Goal: Information Seeking & Learning: Learn about a topic

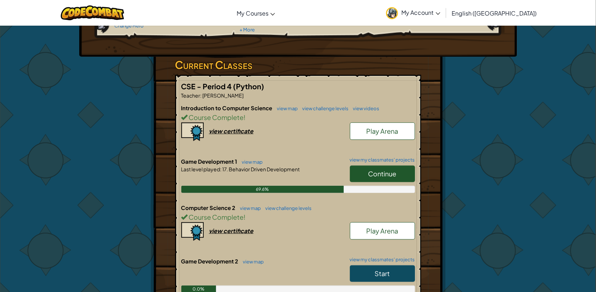
scroll to position [111, 0]
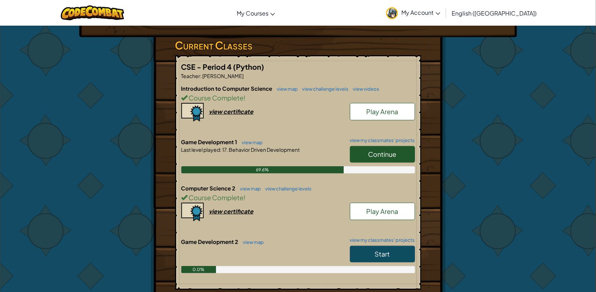
click at [380, 157] on link "Continue" at bounding box center [382, 154] width 65 height 17
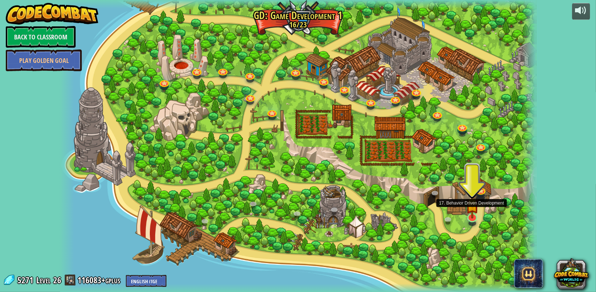
click at [467, 217] on img at bounding box center [472, 204] width 13 height 29
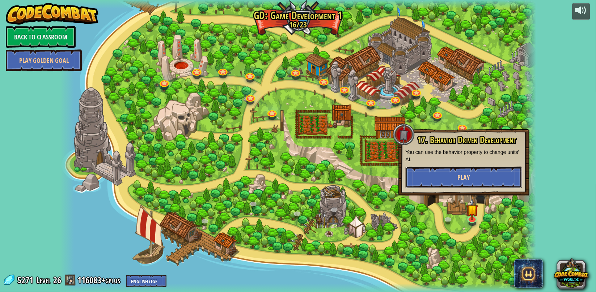
click at [423, 180] on button "Play" at bounding box center [463, 178] width 116 height 22
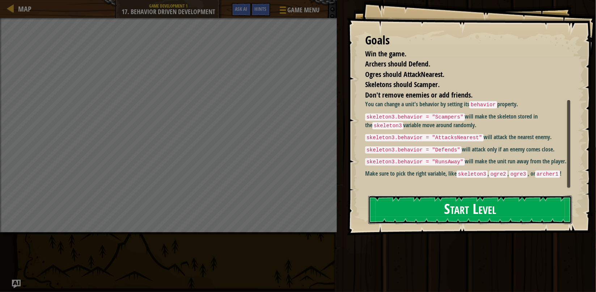
click at [409, 196] on button "Start Level" at bounding box center [470, 210] width 204 height 29
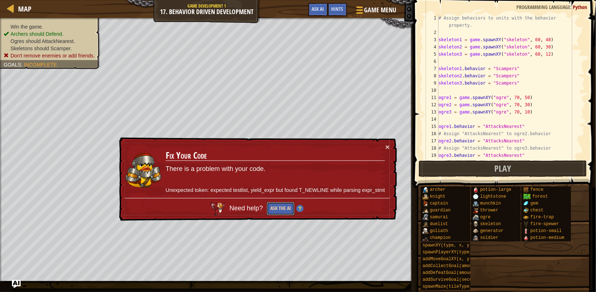
click at [269, 212] on button "Ask the AI" at bounding box center [281, 208] width 28 height 13
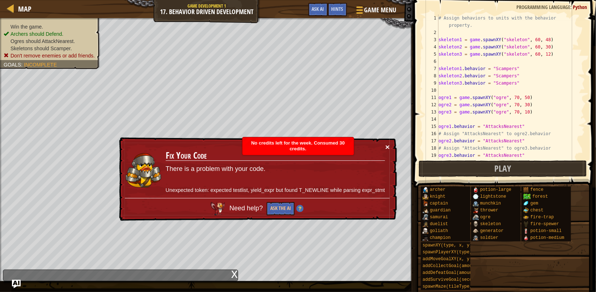
click at [386, 146] on button "×" at bounding box center [387, 147] width 4 height 8
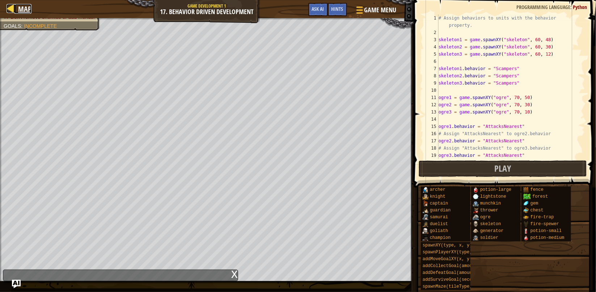
click at [24, 10] on span "Map" at bounding box center [24, 9] width 13 height 10
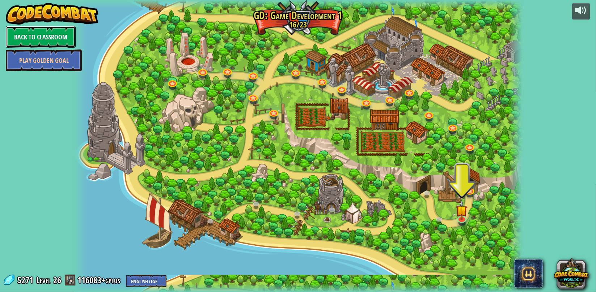
click at [42, 44] on link "Back to Classroom" at bounding box center [41, 37] width 70 height 22
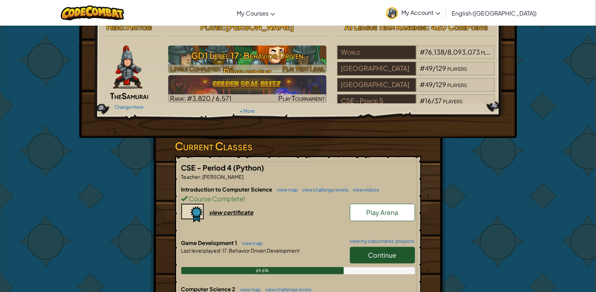
scroll to position [12, 0]
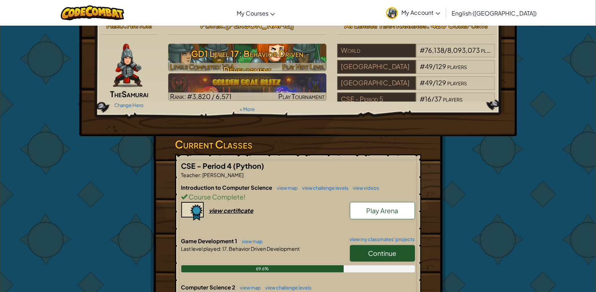
click at [275, 60] on h3 "GD1 Level 17: Behavior Driven Development" at bounding box center [247, 62] width 158 height 33
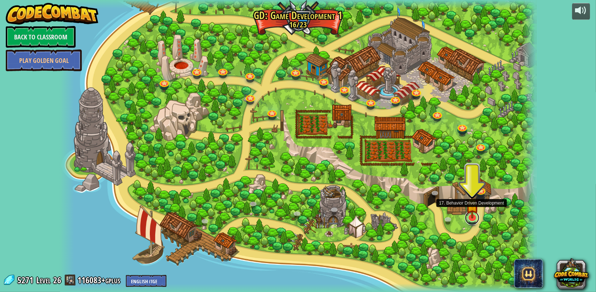
click at [469, 221] on link at bounding box center [472, 218] width 14 height 14
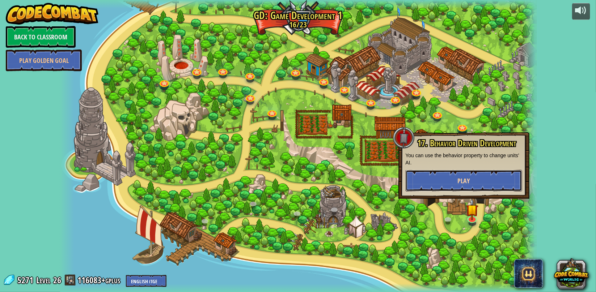
click at [454, 175] on button "Play" at bounding box center [463, 181] width 116 height 22
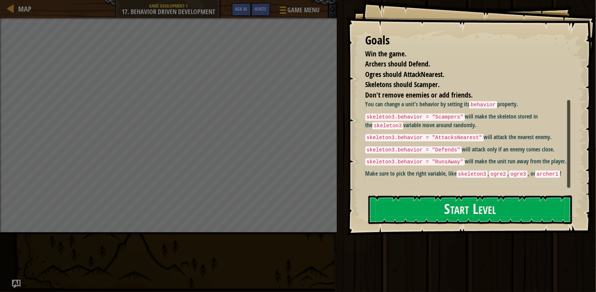
click at [484, 186] on div "You can change a unit's behavior by setting its behavior property. skeleton3.be…" at bounding box center [467, 144] width 205 height 88
click at [470, 205] on button "Start Level" at bounding box center [470, 210] width 204 height 29
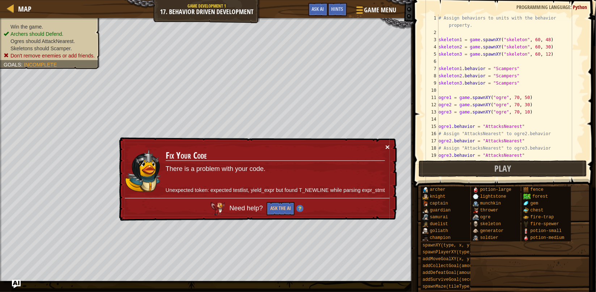
click at [387, 149] on button "×" at bounding box center [387, 147] width 4 height 8
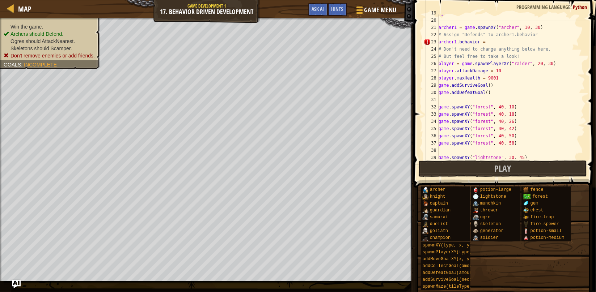
scroll to position [142, 0]
click at [502, 46] on div "ogre3 . behavior = "AttacksNearest" archer1 = game . spawnXY ( "[PERSON_NAME]" …" at bounding box center [511, 89] width 148 height 159
click at [502, 42] on div "ogre3 . behavior = "AttacksNearest" archer1 = game . spawnXY ( "[PERSON_NAME]" …" at bounding box center [511, 89] width 148 height 159
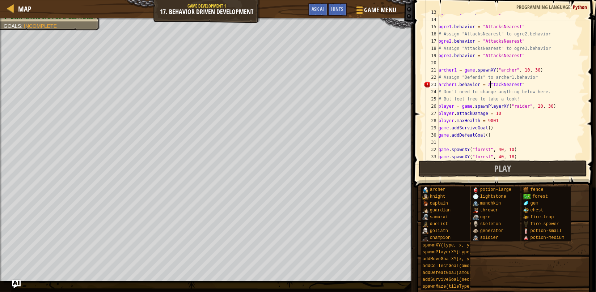
scroll to position [3, 9]
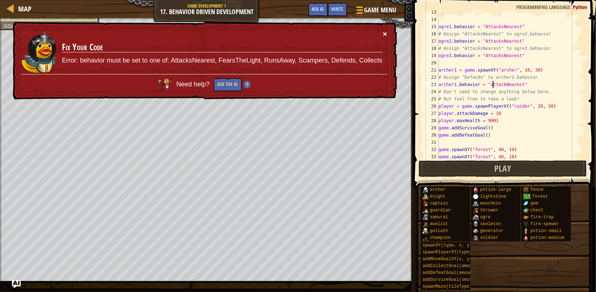
click at [386, 32] on button "×" at bounding box center [385, 34] width 4 height 8
type textarea "archer1.behavior = "AttackNearest""
click at [234, 78] on button "Ask the AI" at bounding box center [228, 84] width 28 height 13
